Goal: Information Seeking & Learning: Compare options

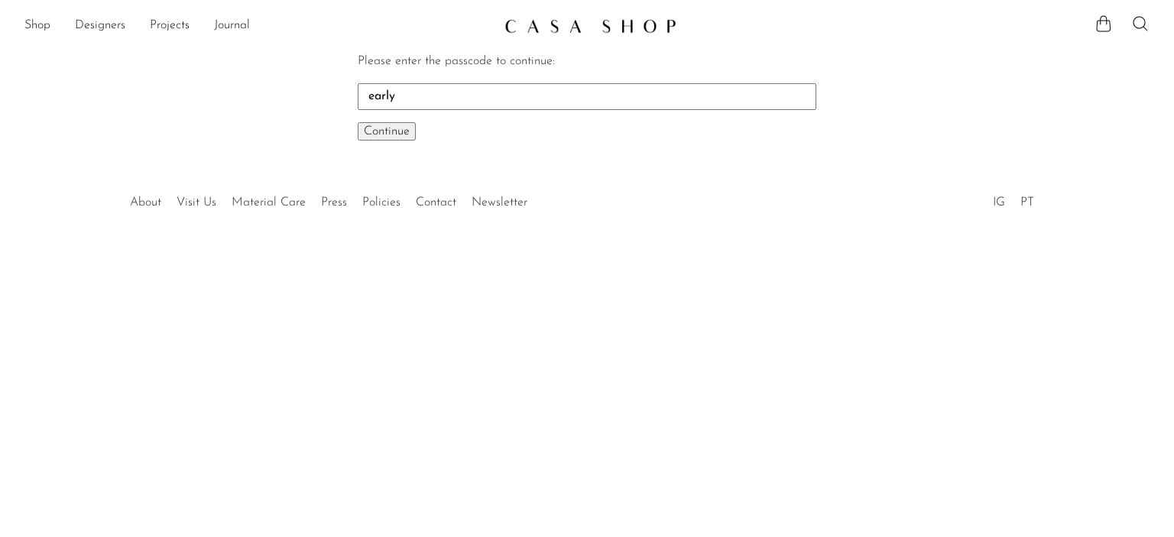
type input "early"
click at [358, 122] on button "Continue One moment..." at bounding box center [387, 131] width 58 height 18
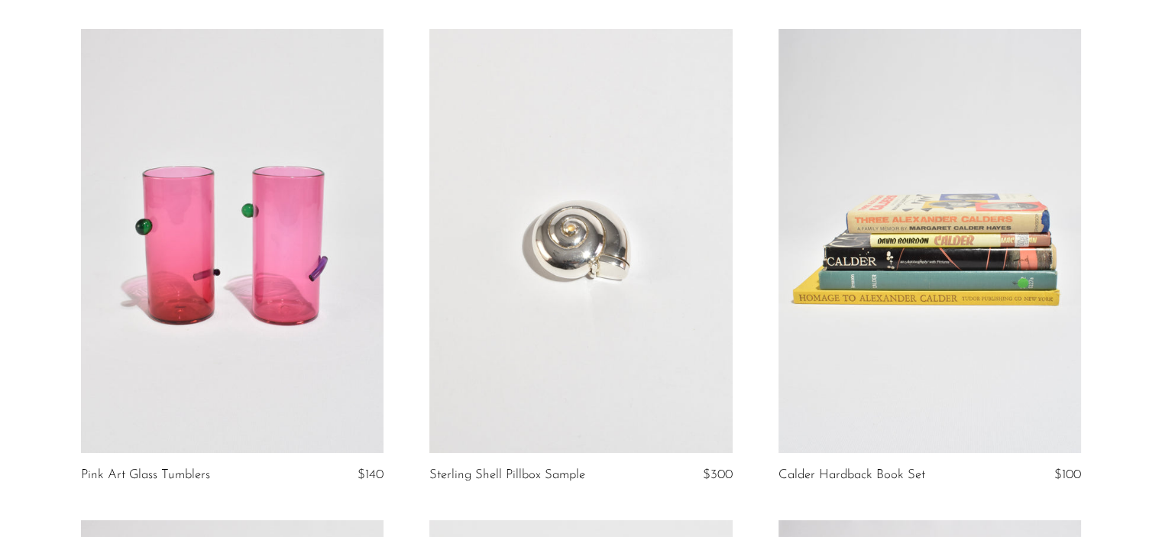
scroll to position [112, 0]
click at [597, 261] on link at bounding box center [580, 240] width 303 height 424
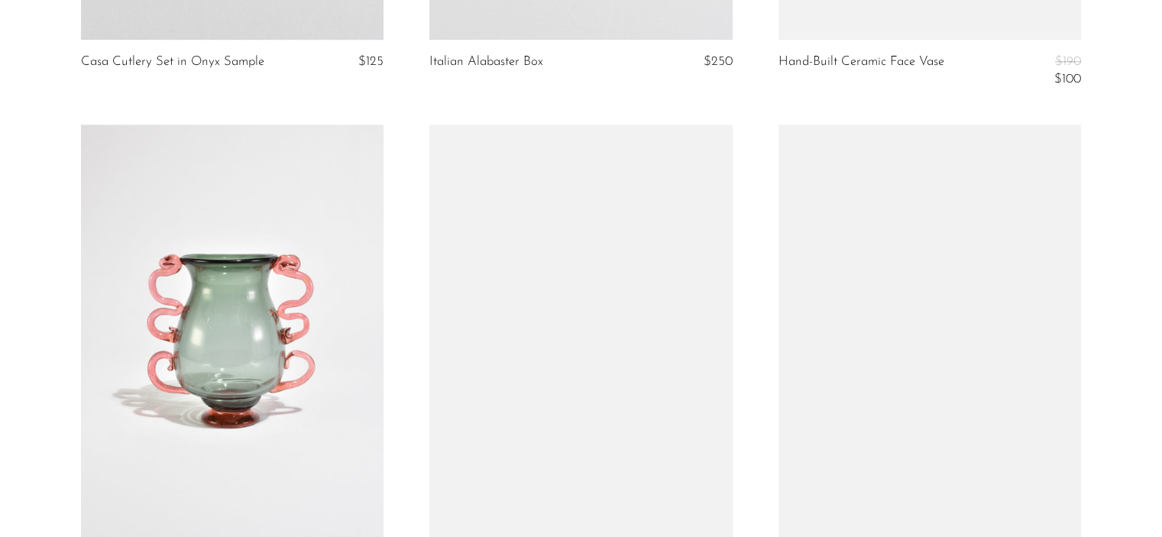
scroll to position [1999, 0]
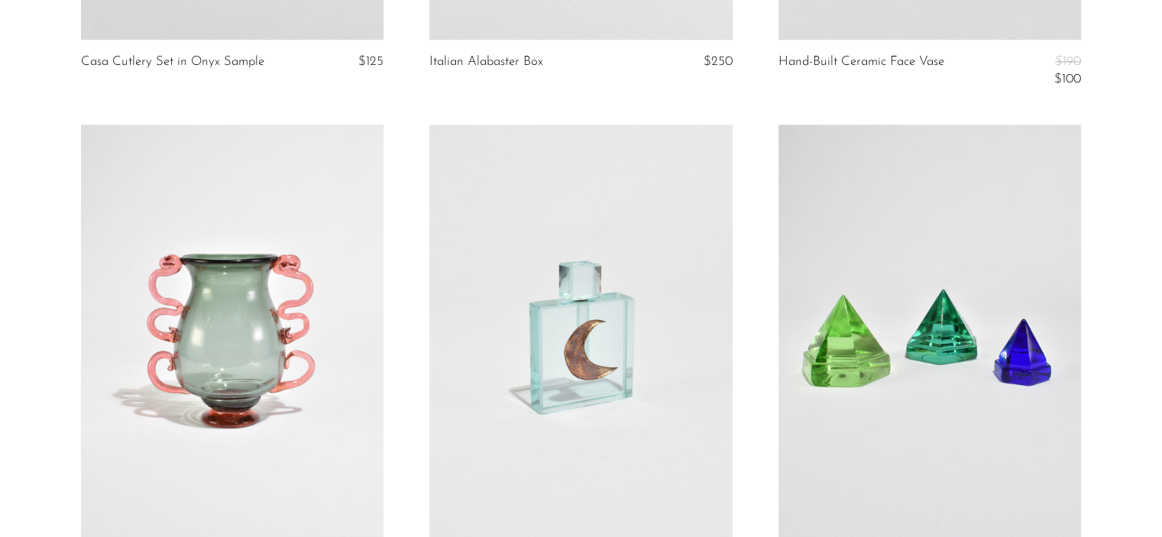
click at [293, 374] on link at bounding box center [232, 337] width 303 height 424
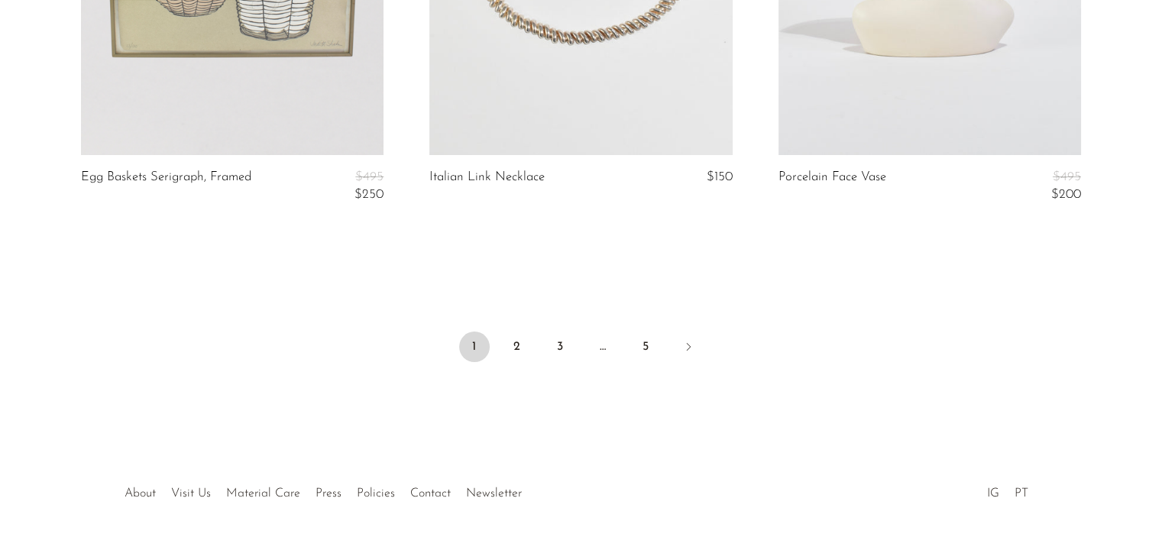
scroll to position [5905, 0]
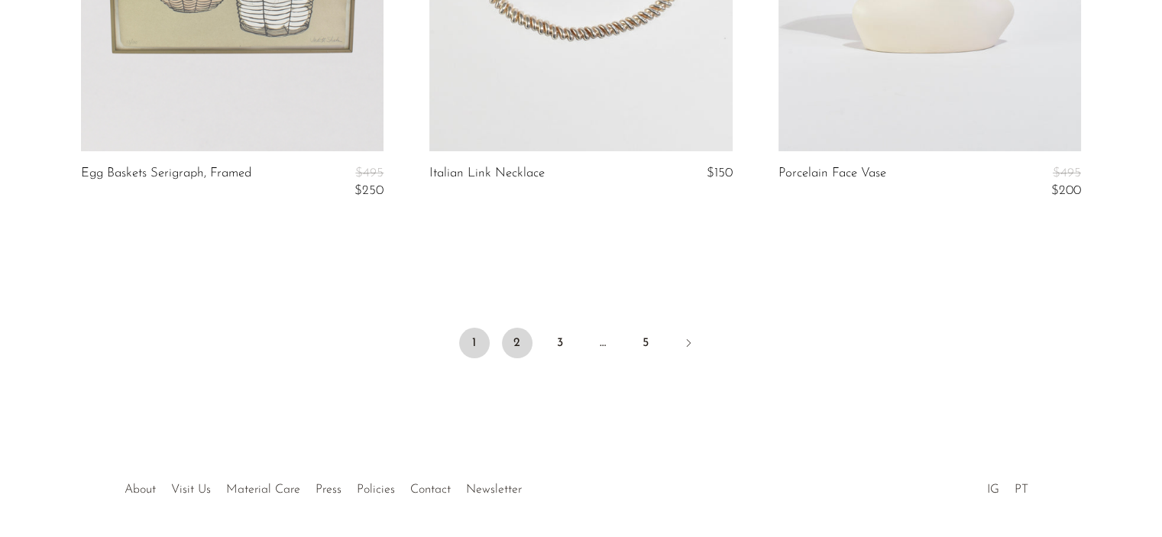
click at [521, 350] on link "2" at bounding box center [517, 343] width 31 height 31
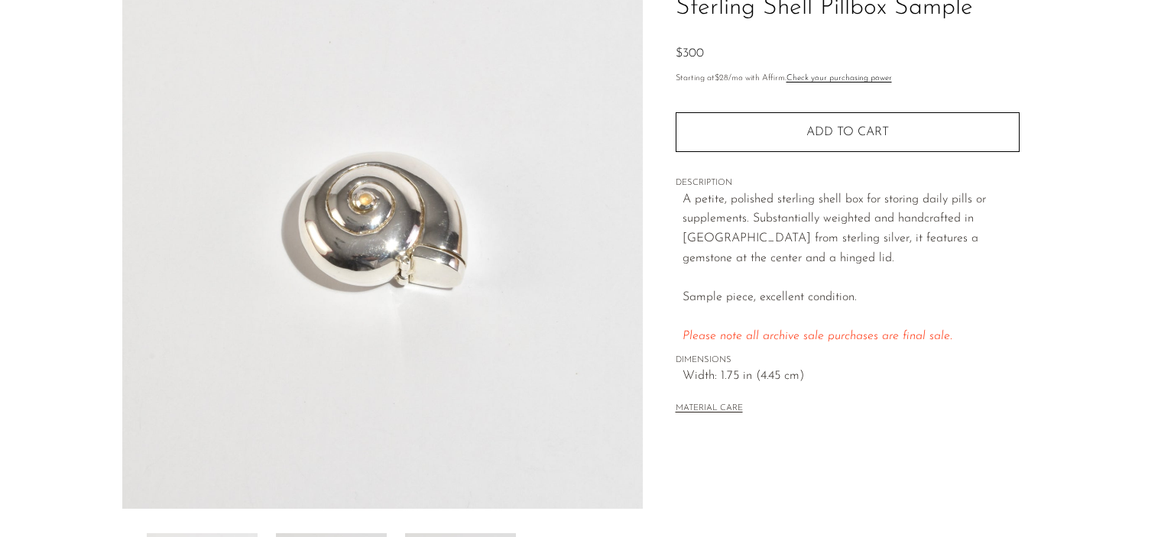
scroll to position [136, 0]
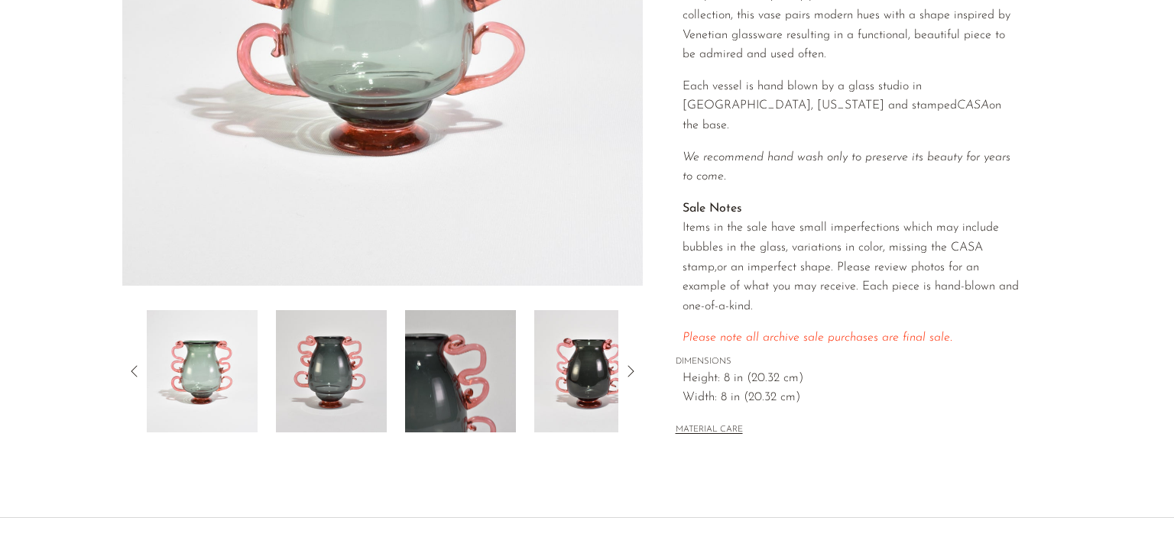
scroll to position [393, 0]
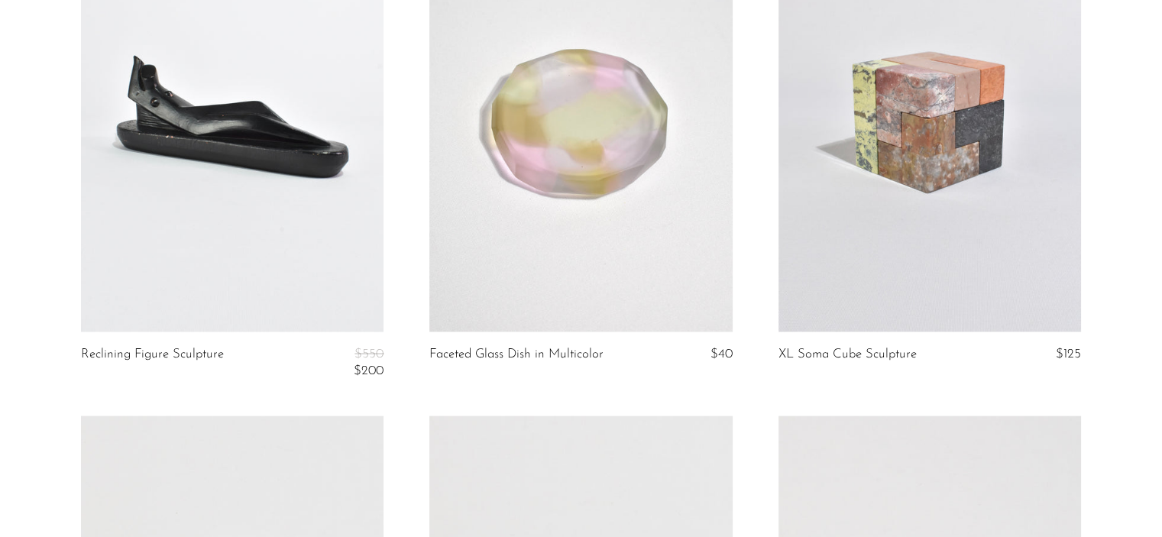
scroll to position [2725, 0]
click at [880, 237] on link at bounding box center [930, 119] width 303 height 424
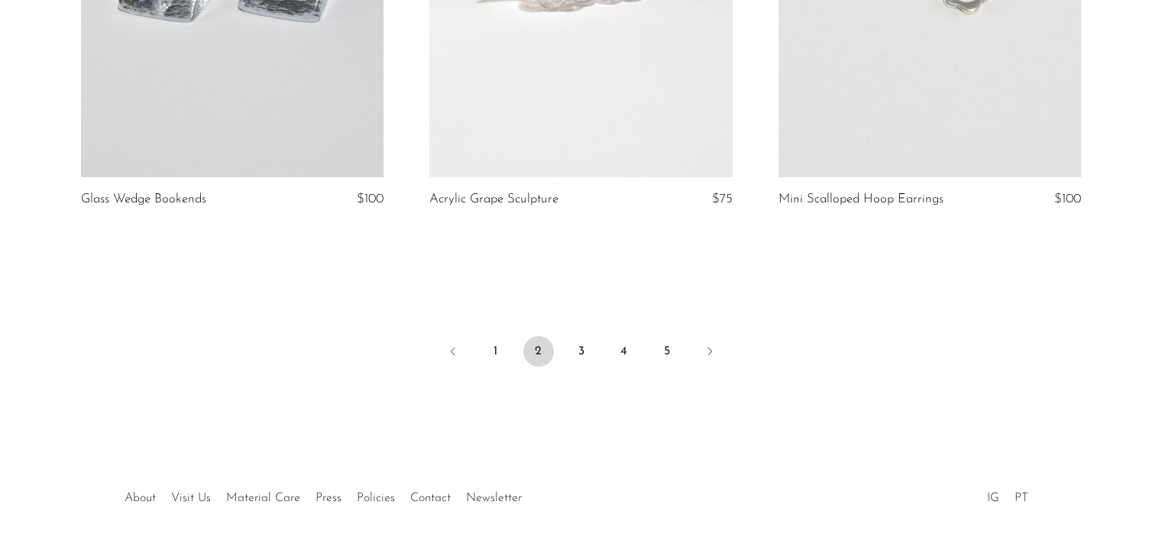
scroll to position [5861, 0]
click at [581, 353] on link "3" at bounding box center [581, 352] width 31 height 31
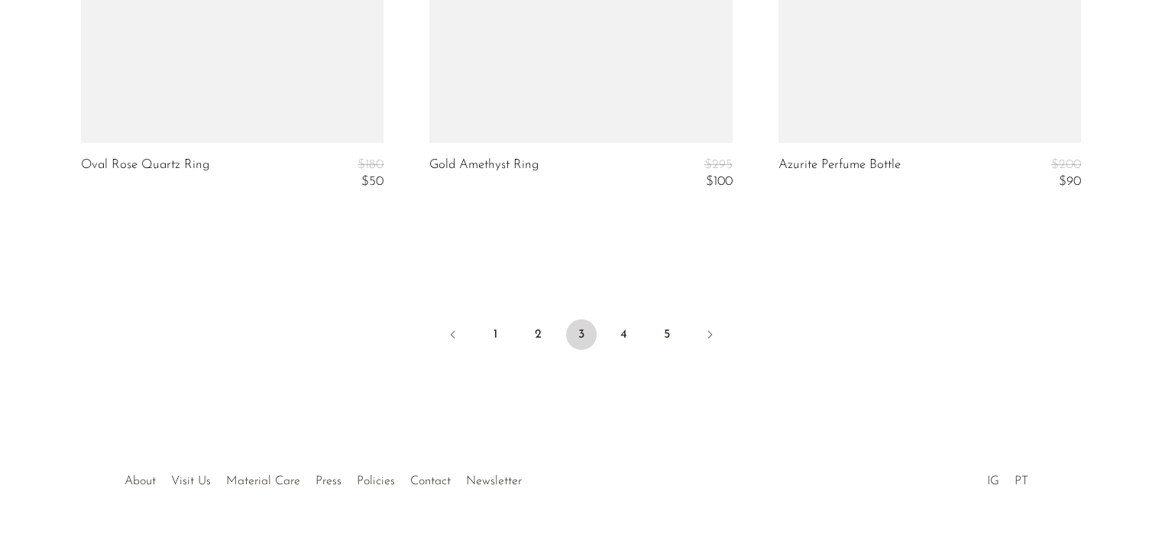
scroll to position [6001, 0]
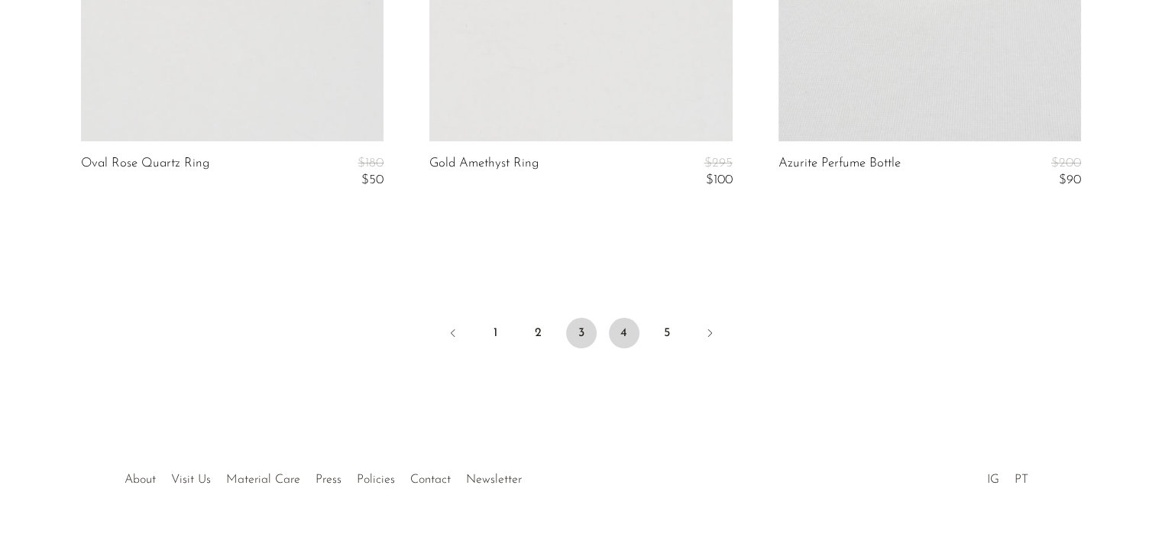
click at [633, 333] on link "4" at bounding box center [624, 333] width 31 height 31
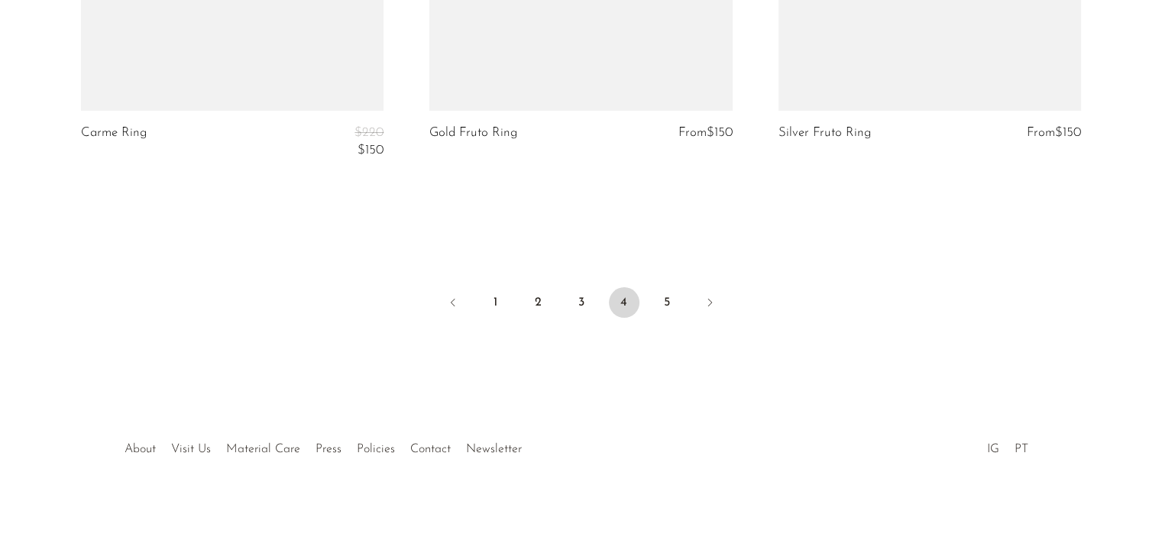
scroll to position [6061, 0]
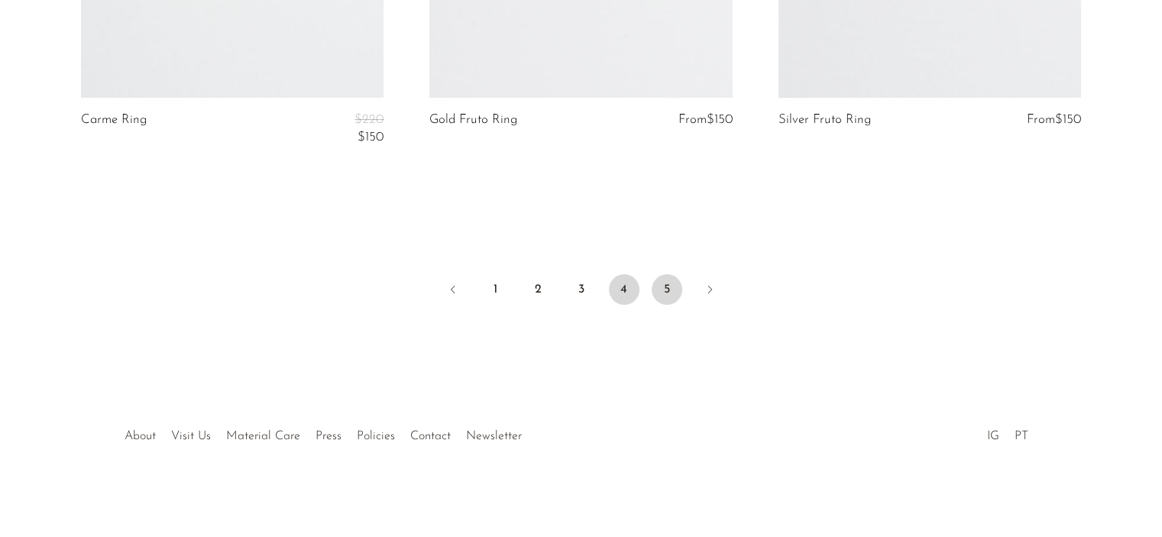
click at [666, 288] on link "5" at bounding box center [667, 289] width 31 height 31
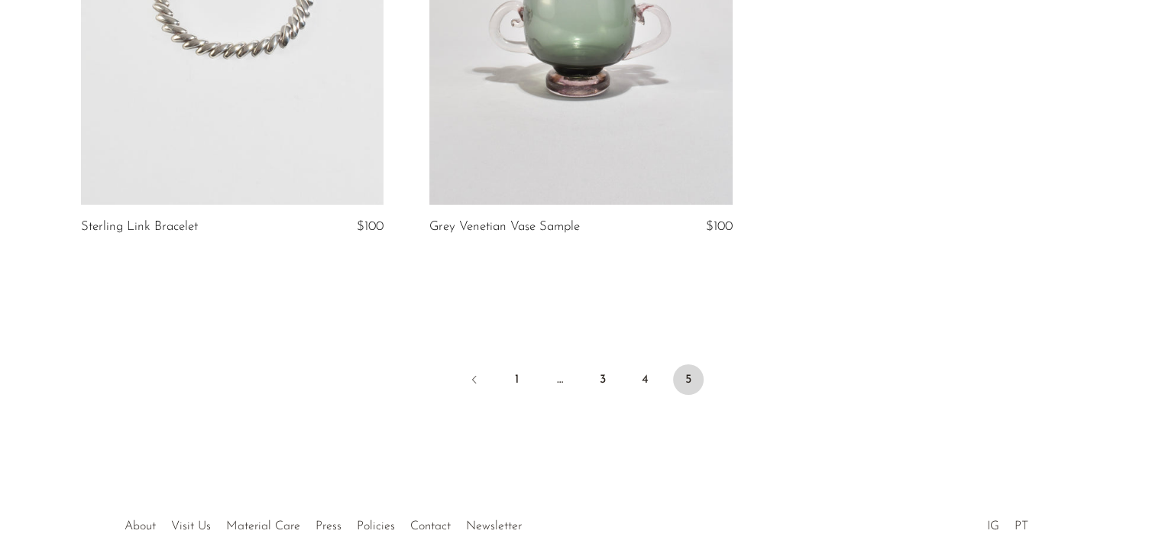
scroll to position [5433, 0]
